Goal: Entertainment & Leisure: Consume media (video, audio)

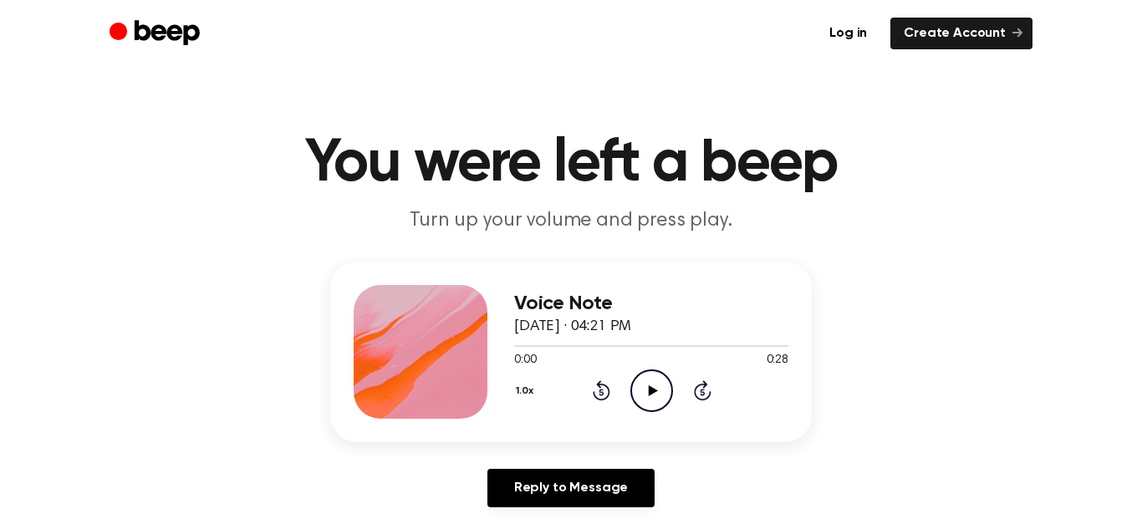
click at [641, 392] on icon "Play Audio" at bounding box center [652, 391] width 43 height 43
click at [639, 393] on icon "Play Audio" at bounding box center [652, 391] width 43 height 43
click at [653, 376] on icon "Play Audio" at bounding box center [652, 391] width 43 height 43
click at [650, 379] on icon "Play Audio" at bounding box center [652, 391] width 43 height 43
click at [646, 379] on icon "Play Audio" at bounding box center [652, 391] width 43 height 43
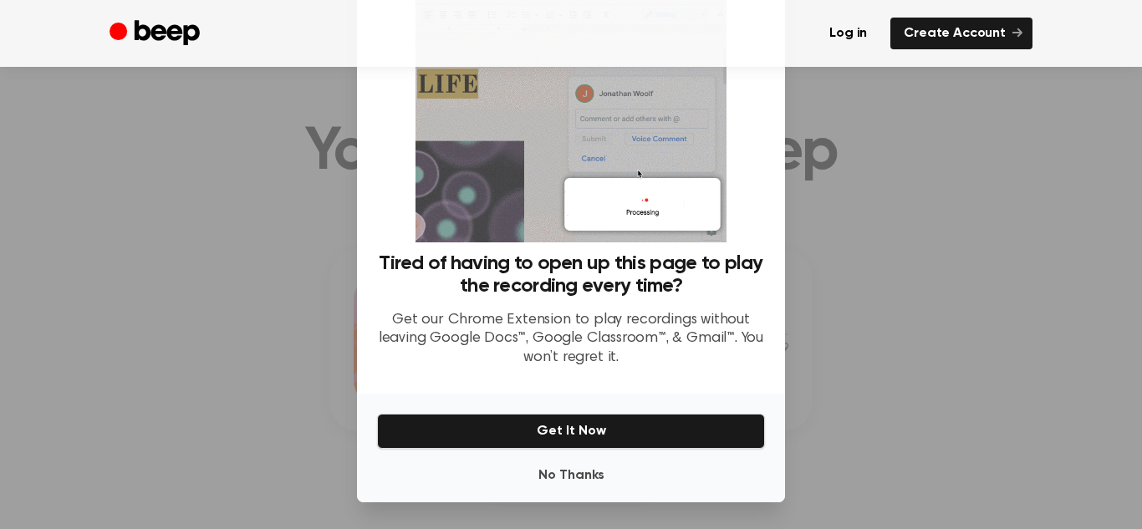
scroll to position [14, 0]
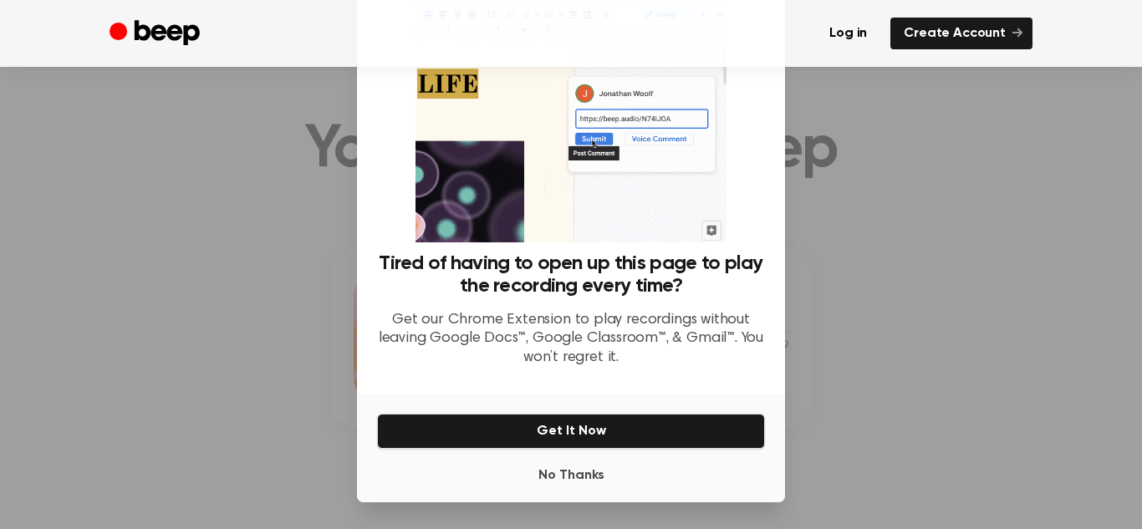
click at [588, 501] on div "No Thanks Get It Now" at bounding box center [571, 448] width 428 height 109
click at [587, 478] on button "No Thanks" at bounding box center [571, 475] width 388 height 33
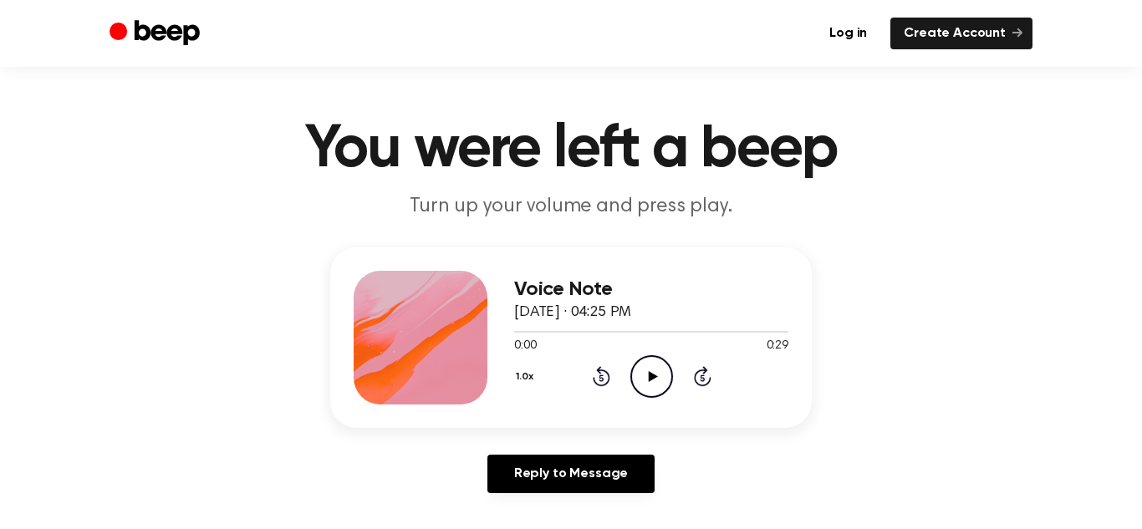
click at [666, 365] on icon "Play Audio" at bounding box center [652, 376] width 43 height 43
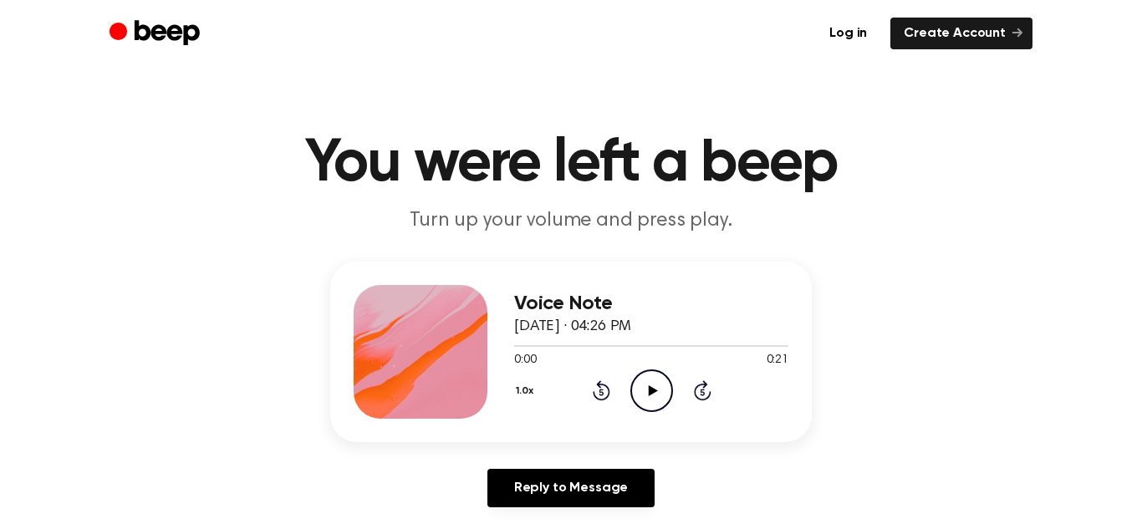
click at [662, 385] on icon "Play Audio" at bounding box center [652, 391] width 43 height 43
